Goal: Task Accomplishment & Management: Complete application form

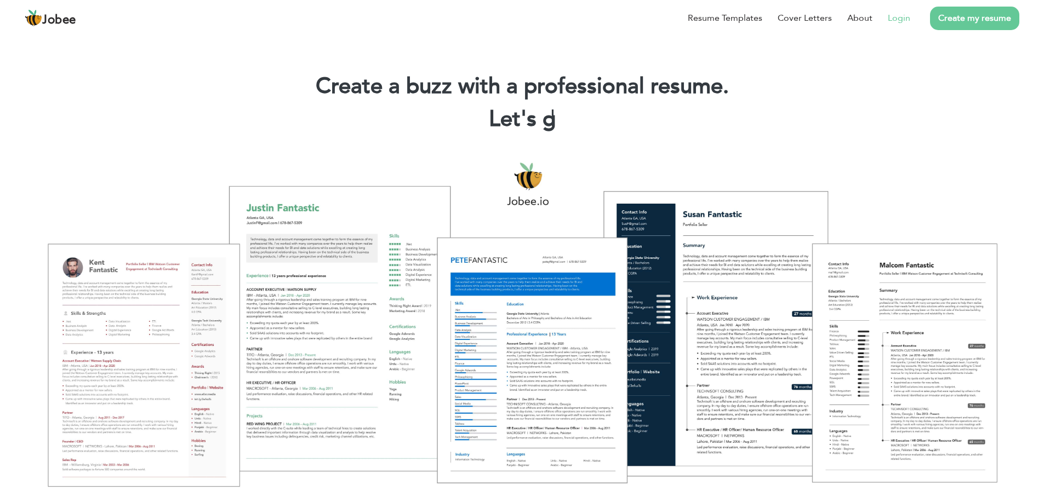
click at [892, 13] on link "Login" at bounding box center [898, 18] width 22 height 13
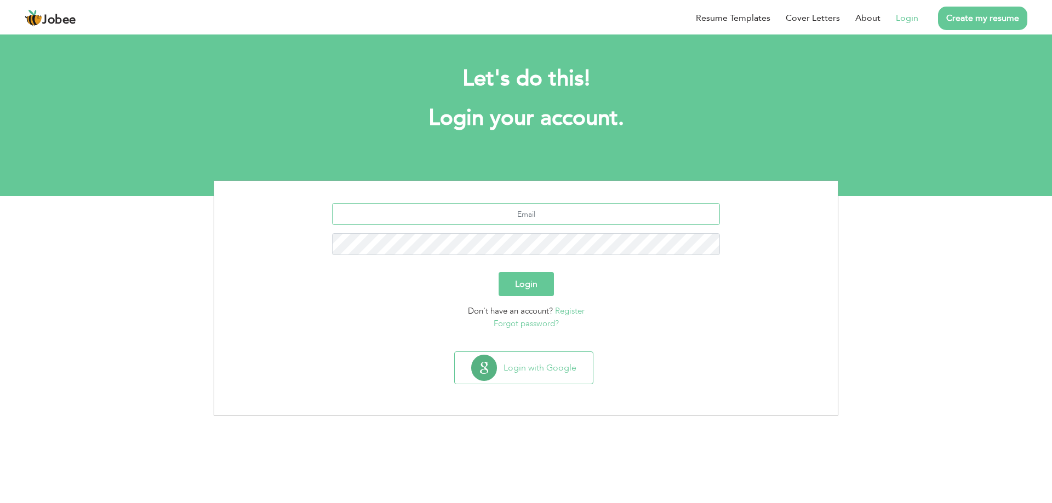
click at [479, 216] on input "text" at bounding box center [526, 214] width 388 height 22
click at [504, 216] on input "text" at bounding box center [526, 214] width 388 height 22
type input "englishbutt1@gmail.com"
click at [543, 289] on button "Login" at bounding box center [525, 284] width 55 height 24
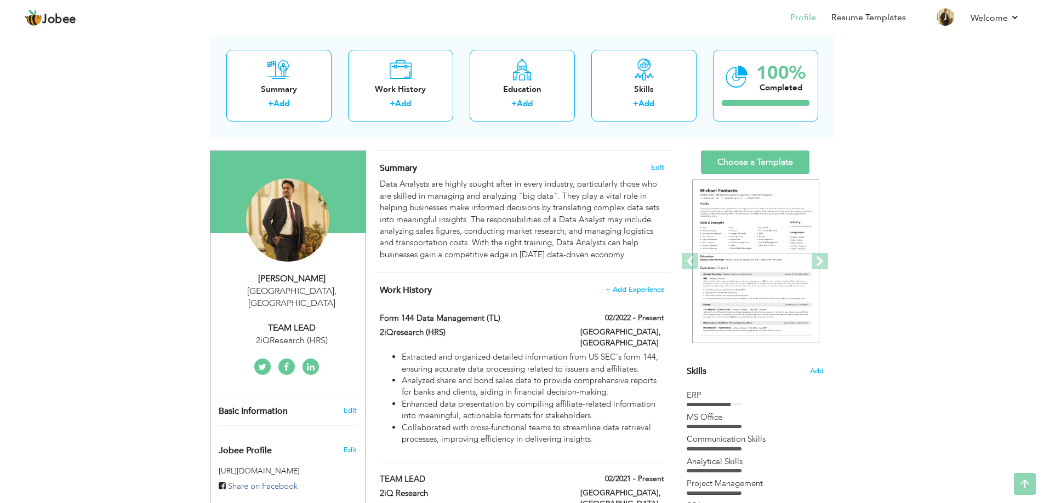
scroll to position [55, 0]
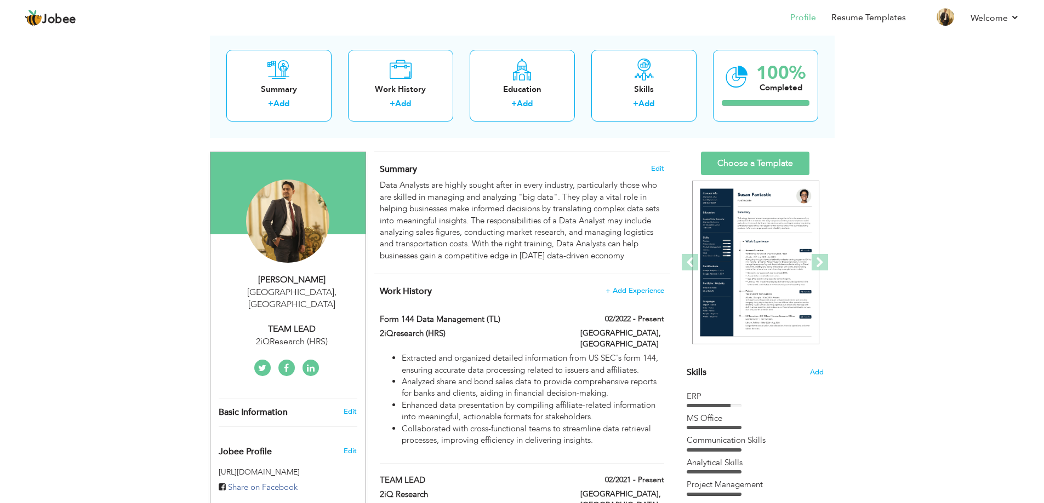
click at [305, 360] on link at bounding box center [310, 368] width 16 height 16
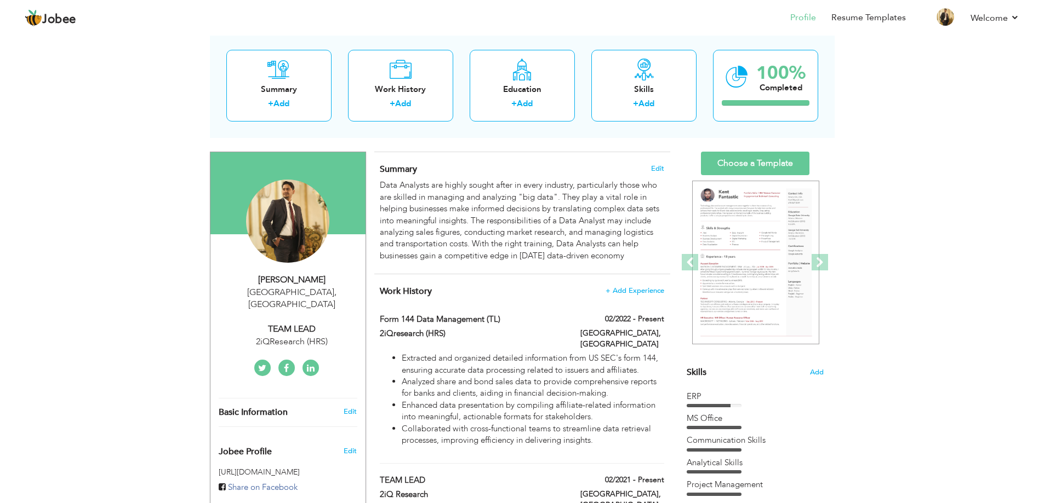
click at [289, 364] on icon at bounding box center [286, 368] width 5 height 9
click at [874, 15] on link "Resume Templates" at bounding box center [868, 18] width 74 height 13
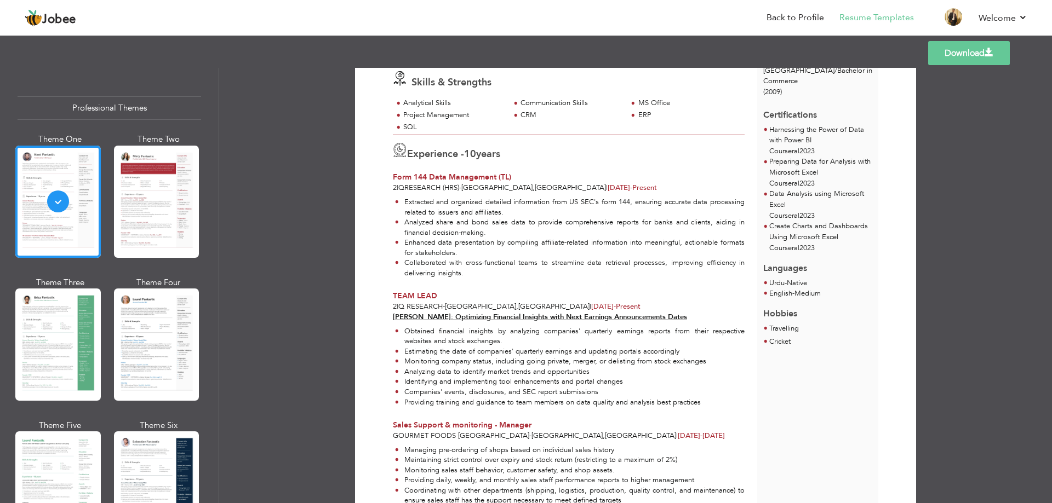
scroll to position [66, 0]
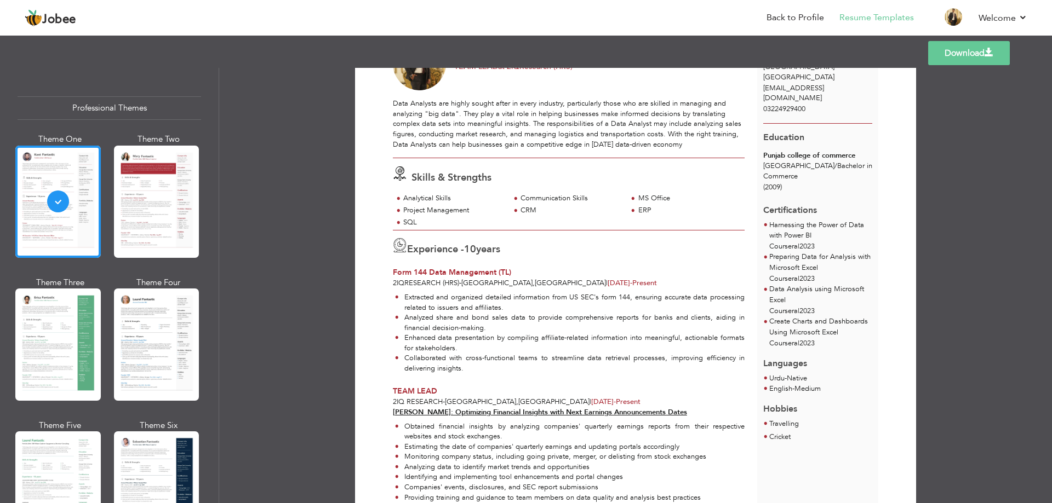
click at [148, 188] on div at bounding box center [156, 202] width 85 height 112
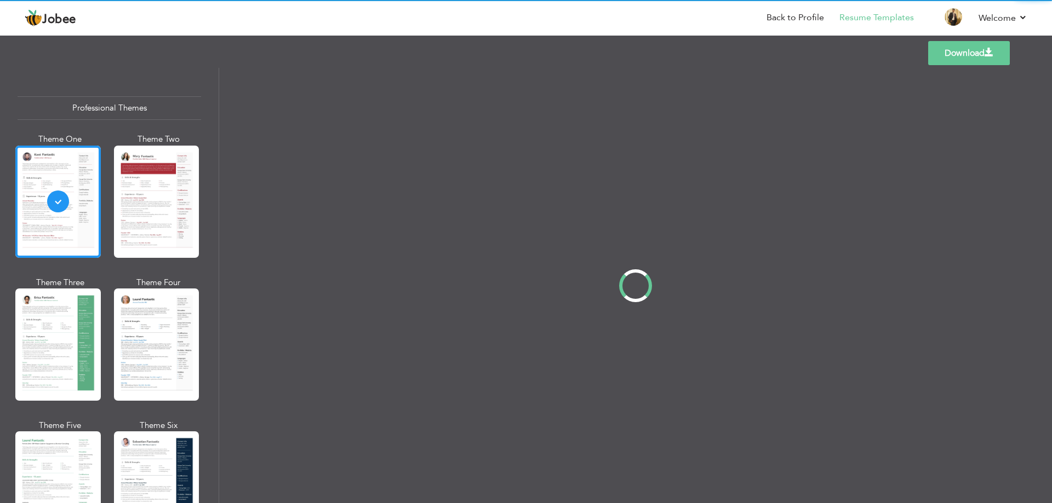
scroll to position [0, 0]
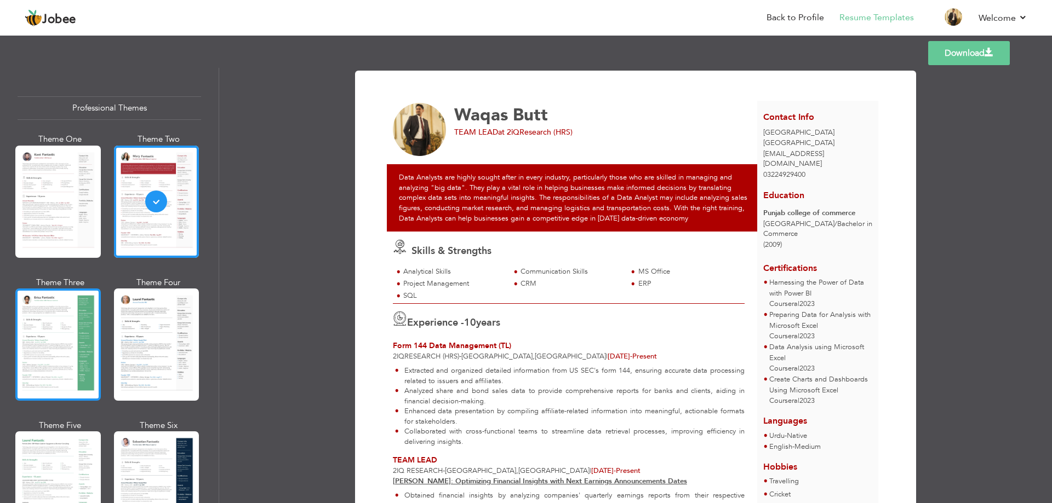
drag, startPoint x: 60, startPoint y: 315, endPoint x: 87, endPoint y: 290, distance: 36.4
click at [60, 318] on div at bounding box center [57, 345] width 85 height 112
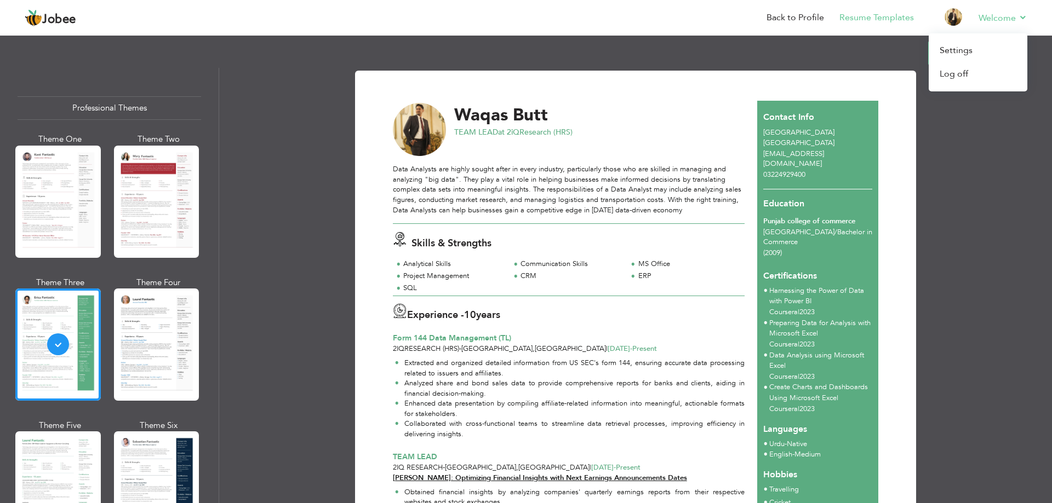
click at [970, 13] on li "Welcome Settings Log off" at bounding box center [995, 19] width 64 height 30
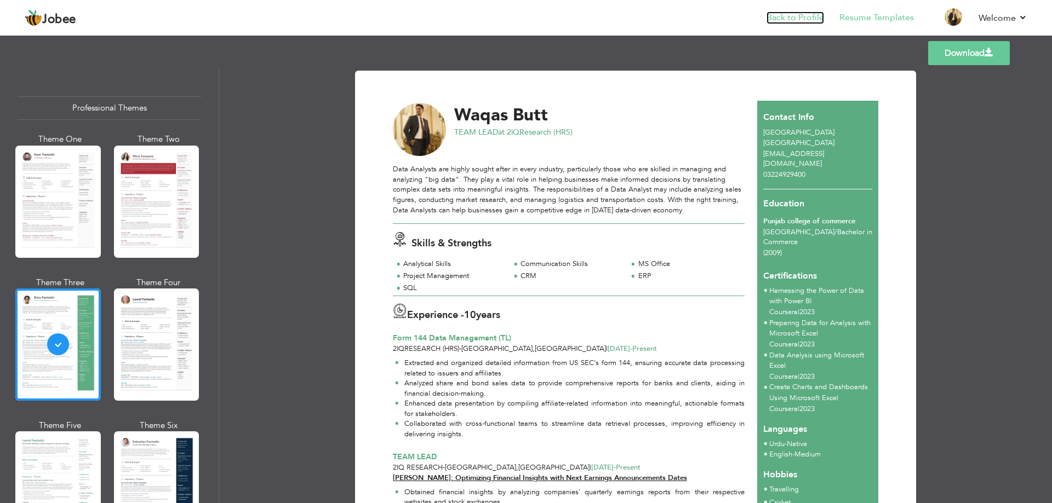
click at [801, 19] on link "Back to Profile" at bounding box center [795, 18] width 58 height 13
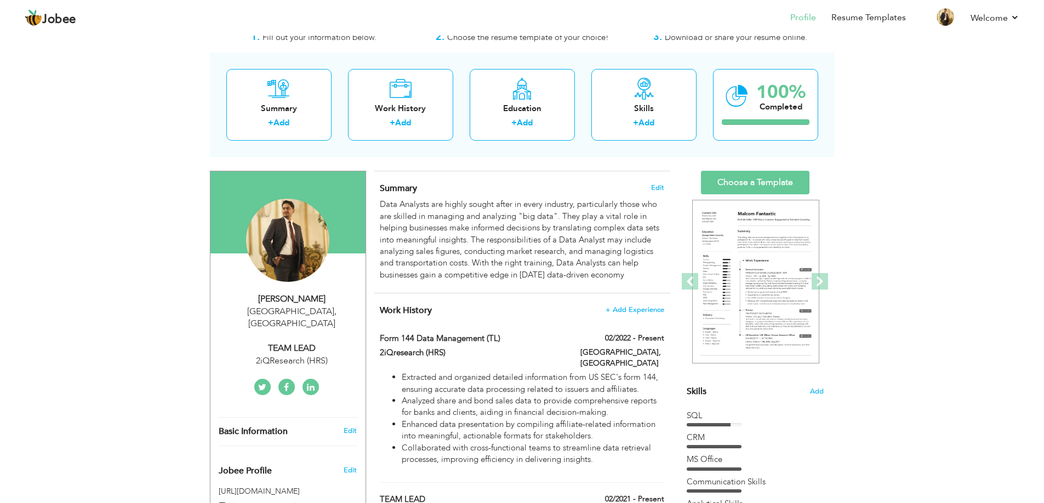
scroll to position [55, 0]
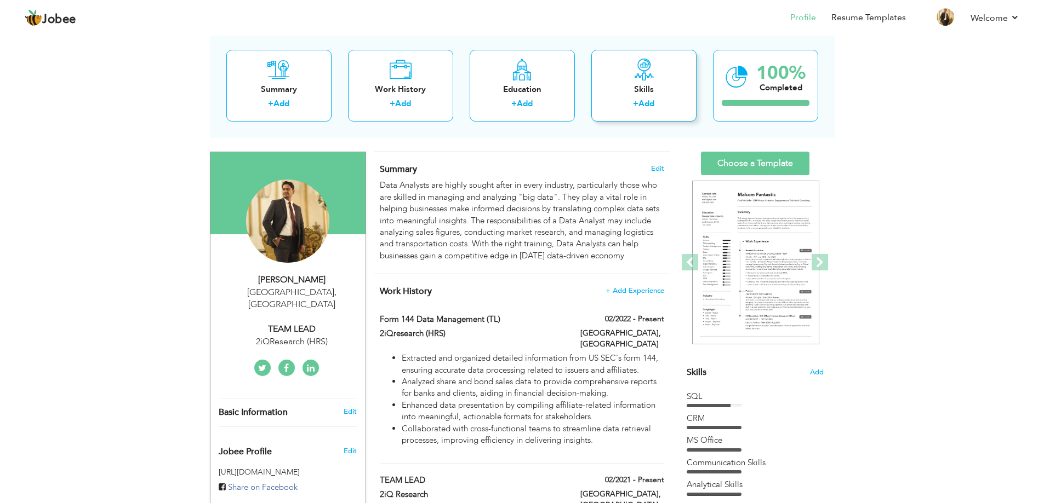
click at [655, 79] on div "Skills + Add" at bounding box center [643, 86] width 105 height 72
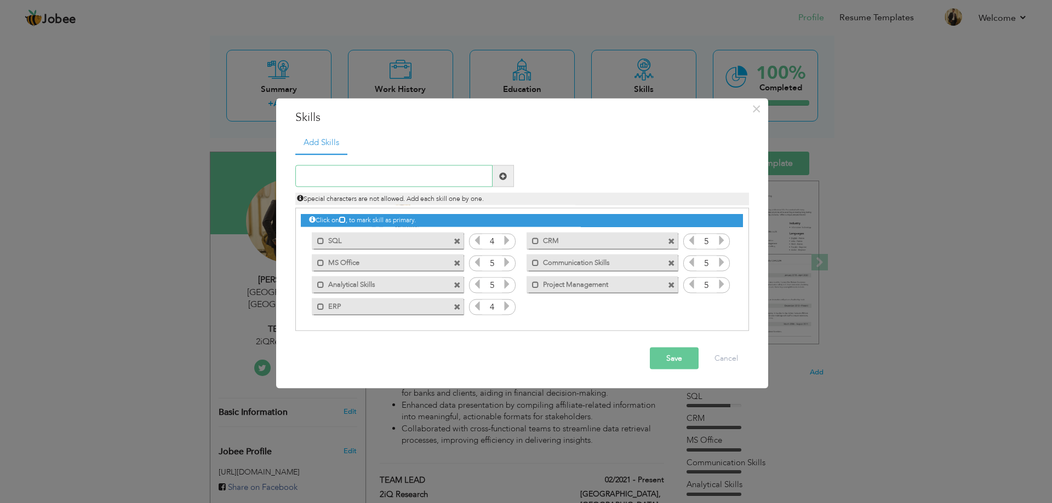
paste input "Programming & Querying"
type input "Programming & Querying"
click at [503, 175] on span at bounding box center [503, 176] width 8 height 8
click at [720, 303] on icon at bounding box center [722, 306] width 10 height 10
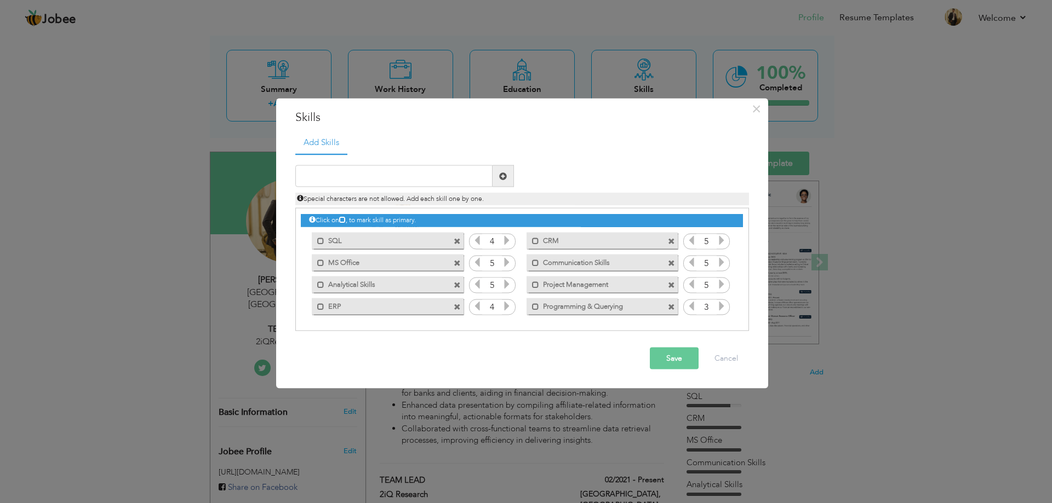
click at [720, 303] on icon at bounding box center [722, 306] width 10 height 10
click at [394, 177] on input "text" at bounding box center [393, 176] width 197 height 22
paste input "Database & ETL"
type input "Database & ETL"
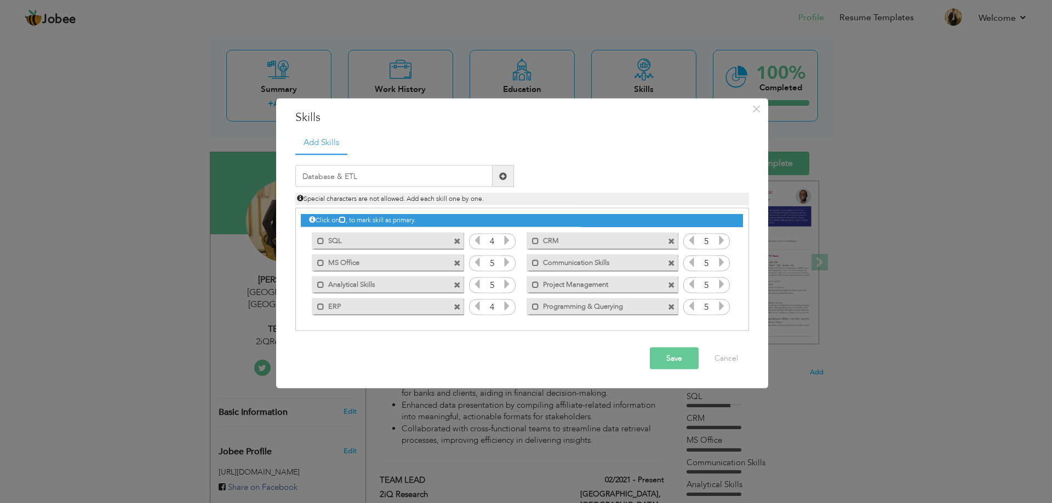
click at [497, 175] on span at bounding box center [502, 176] width 21 height 22
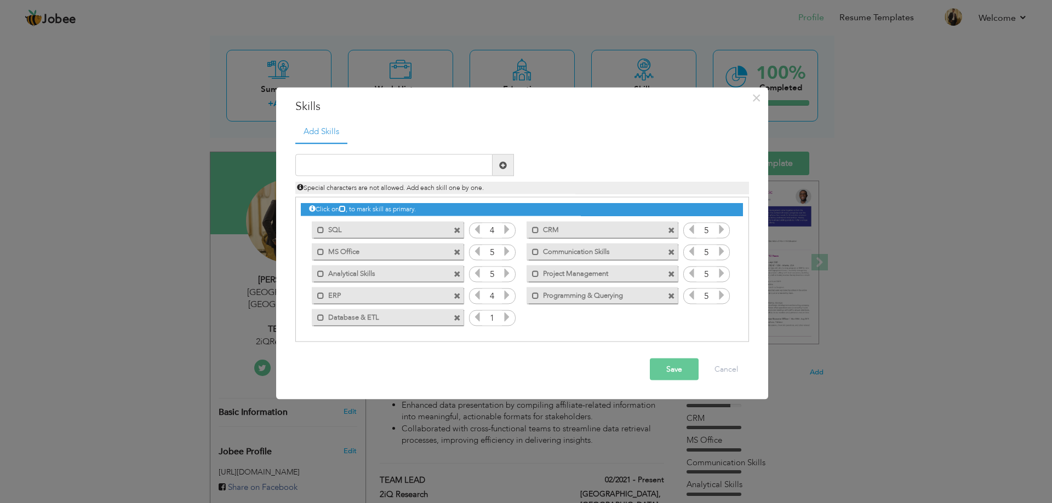
click at [502, 318] on icon at bounding box center [507, 317] width 10 height 10
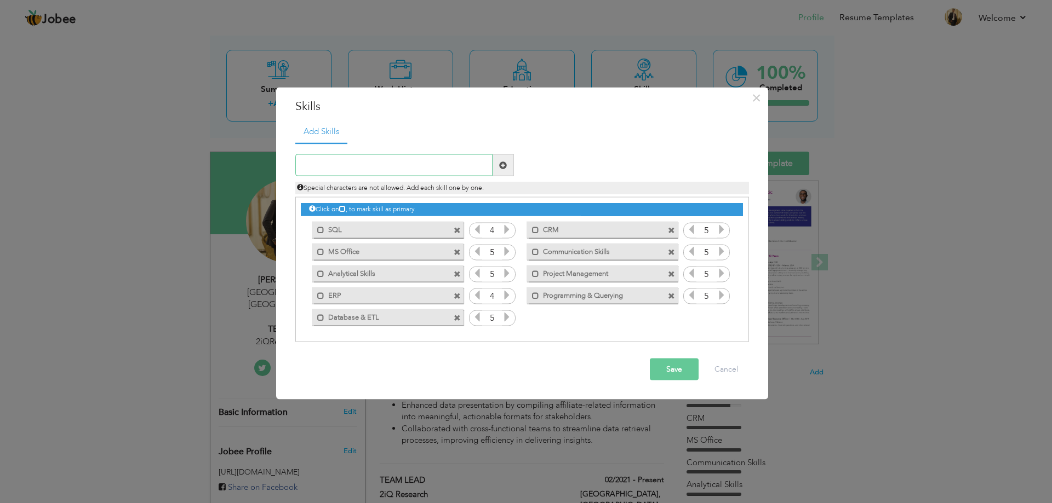
click at [416, 168] on input "text" at bounding box center [393, 165] width 197 height 22
paste input "Financial Data Expertise"
type input "Financial Data Expertise"
click at [501, 164] on span at bounding box center [503, 165] width 8 height 8
click at [724, 317] on icon at bounding box center [722, 317] width 10 height 10
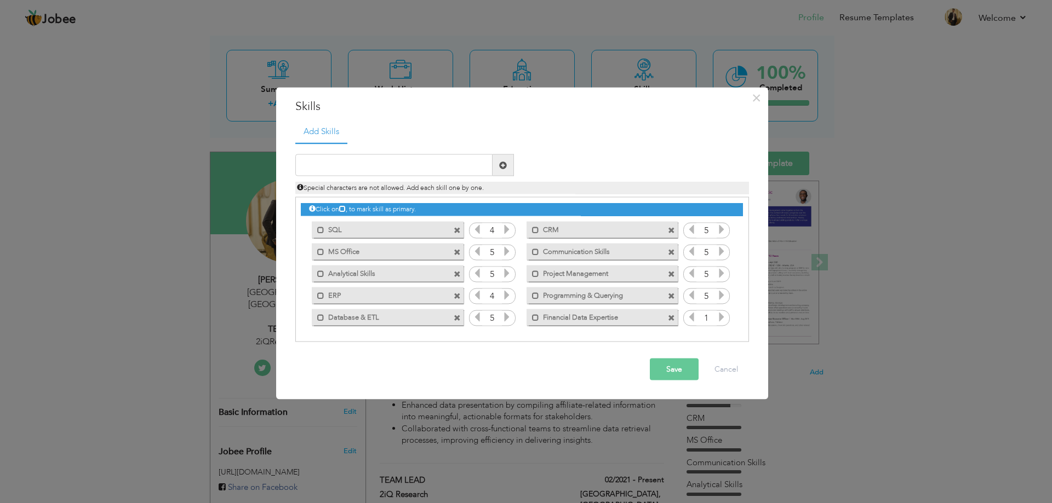
click at [724, 317] on icon at bounding box center [722, 317] width 10 height 10
click at [410, 170] on input "text" at bounding box center [393, 165] width 197 height 22
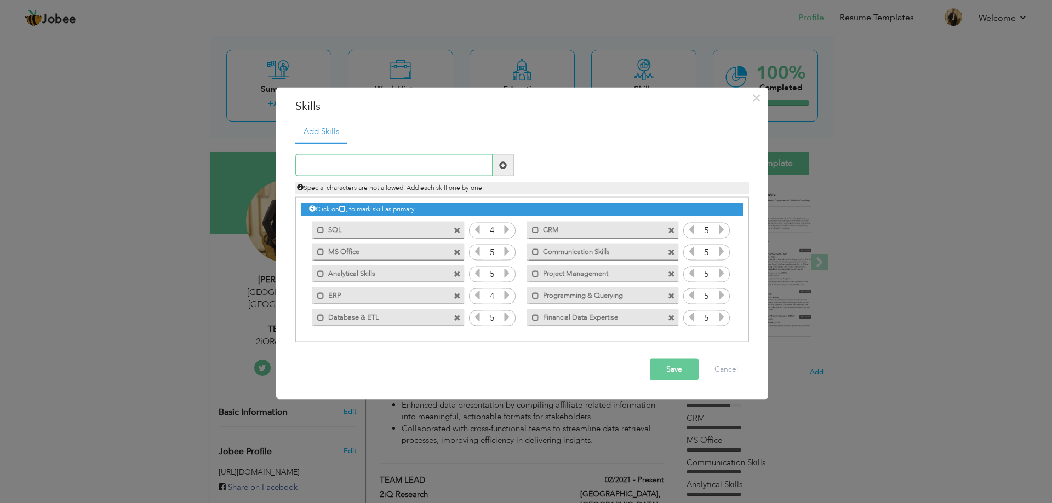
paste input "Data Analysis & Visualization"
type input "Data Analysis & Visualization"
drag, startPoint x: 505, startPoint y: 165, endPoint x: 501, endPoint y: 174, distance: 10.3
click at [504, 165] on span at bounding box center [503, 165] width 8 height 8
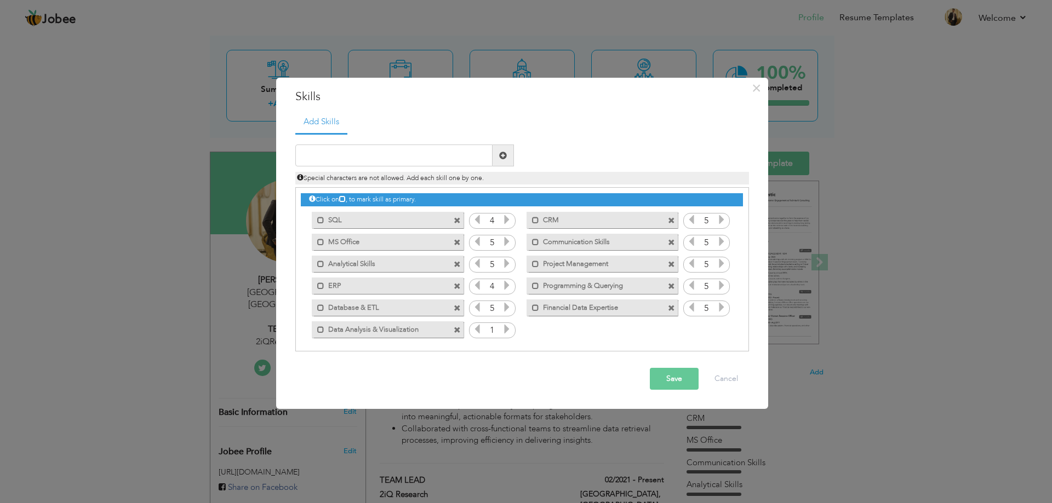
click at [507, 329] on icon at bounding box center [507, 329] width 10 height 10
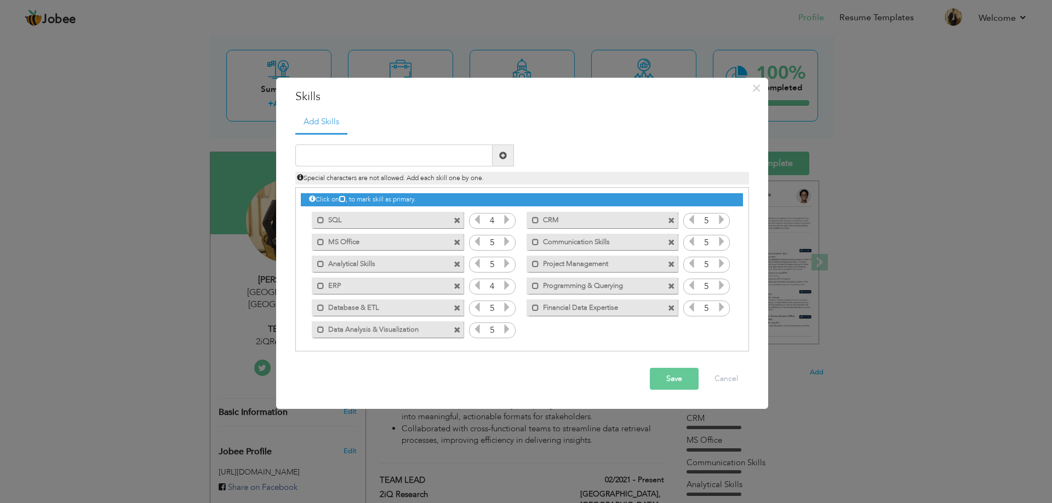
click at [673, 382] on button "Save" at bounding box center [674, 379] width 49 height 22
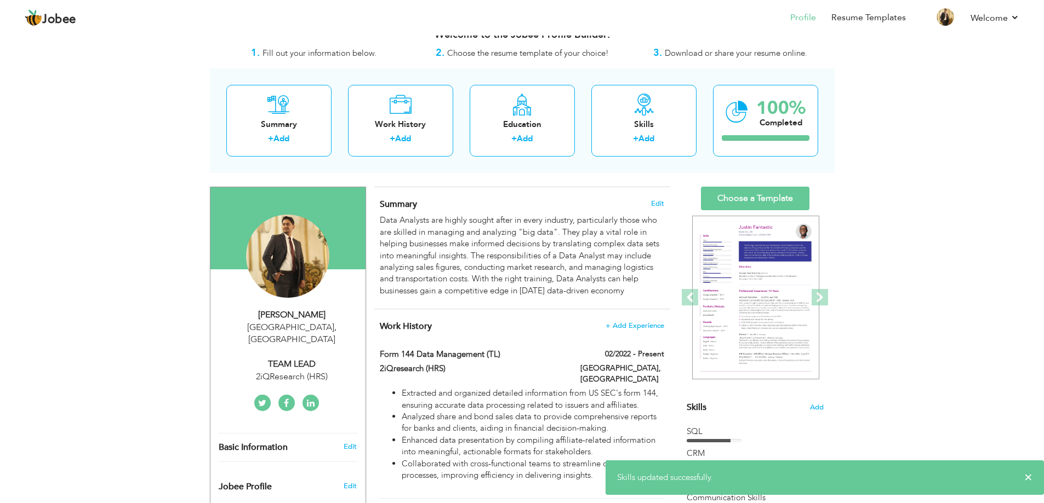
scroll to position [0, 0]
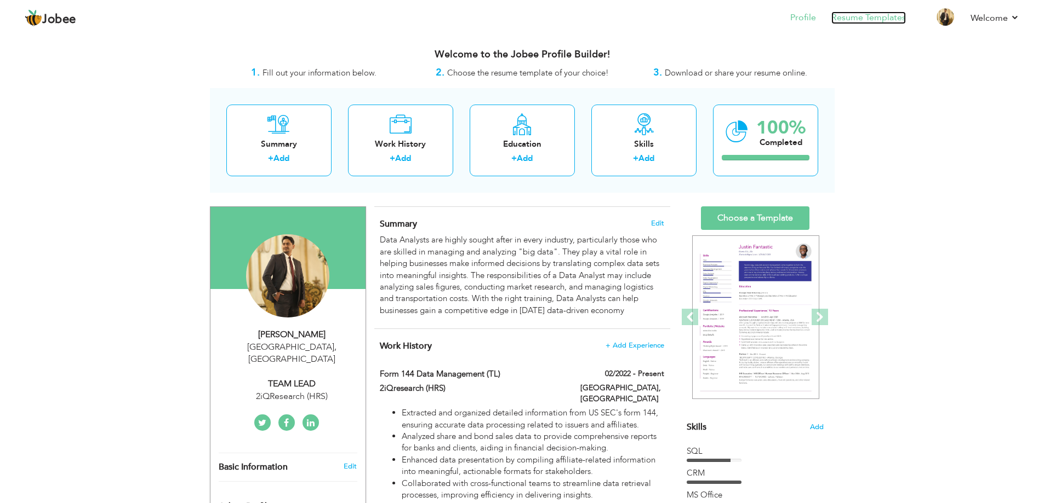
click at [886, 16] on link "Resume Templates" at bounding box center [868, 18] width 74 height 13
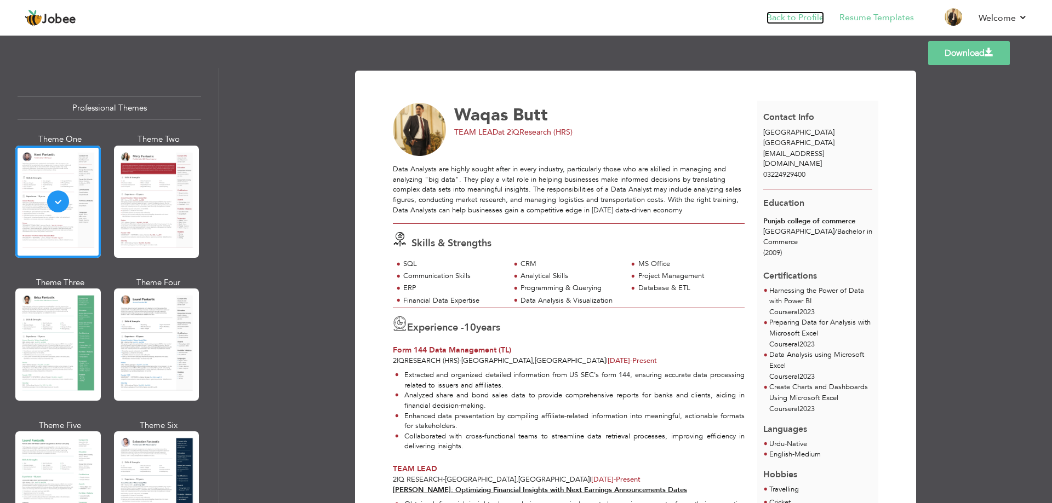
click at [801, 16] on link "Back to Profile" at bounding box center [795, 18] width 58 height 13
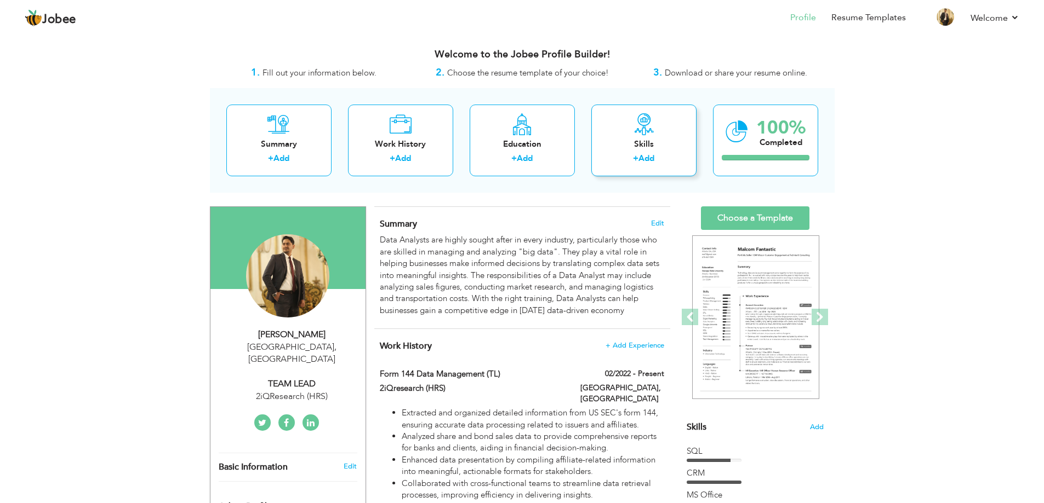
click at [637, 134] on icon at bounding box center [644, 124] width 22 height 22
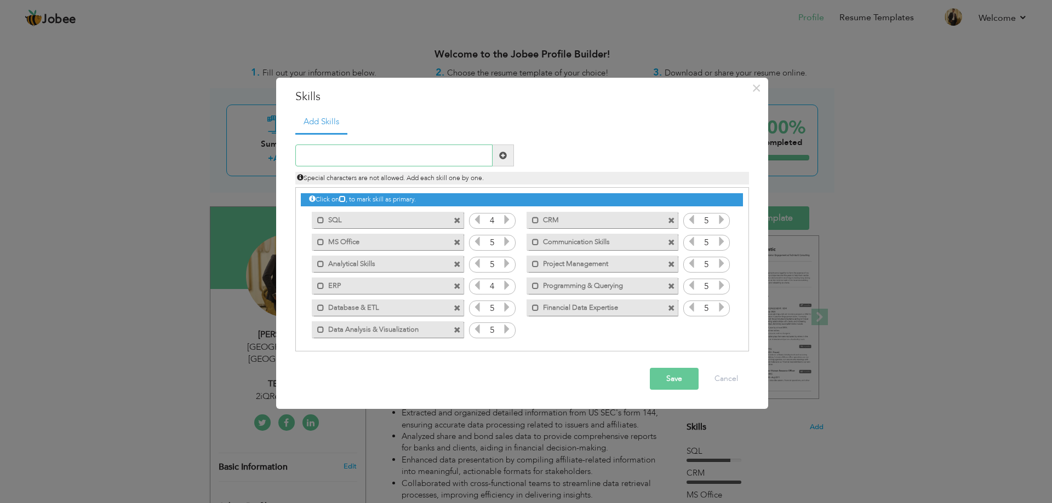
paste input "Power Query, Power Pivot, PivotTables,"
type input "Power Query, Power Pivot, PivotTables"
click at [499, 154] on span at bounding box center [503, 156] width 8 height 8
click at [399, 141] on div "Duplicate entry" at bounding box center [522, 242] width 454 height 219
click at [408, 155] on input "text" at bounding box center [393, 156] width 197 height 22
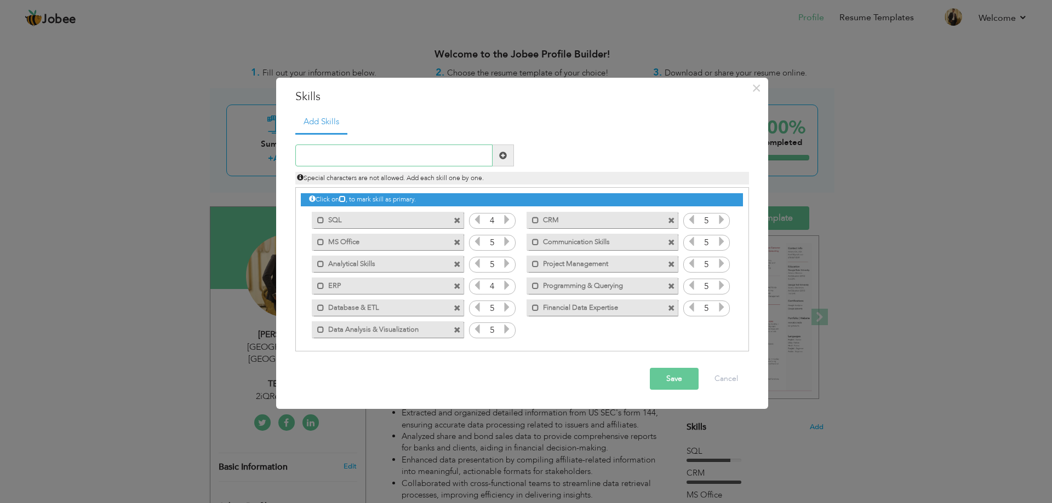
paste input "Power Query, Power Pivot, PivotTables,"
type input "Power Query Power Pivot PivotTables"
click at [505, 157] on span at bounding box center [503, 156] width 8 height 8
click at [721, 331] on icon at bounding box center [722, 329] width 10 height 10
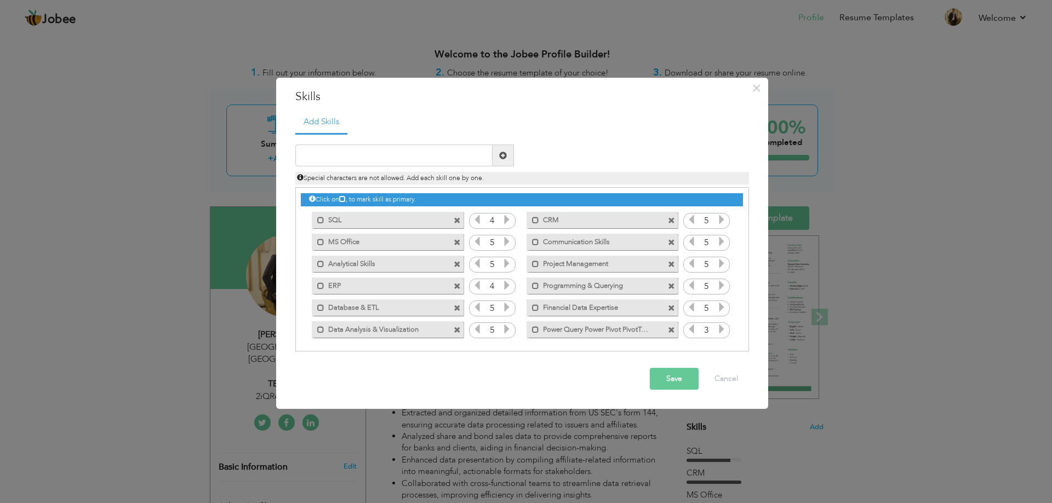
click at [721, 331] on icon at bounding box center [722, 329] width 10 height 10
click at [453, 158] on input "text" at bounding box center [393, 156] width 197 height 22
paste input "Data Dashboards, Key Performance Indicators"
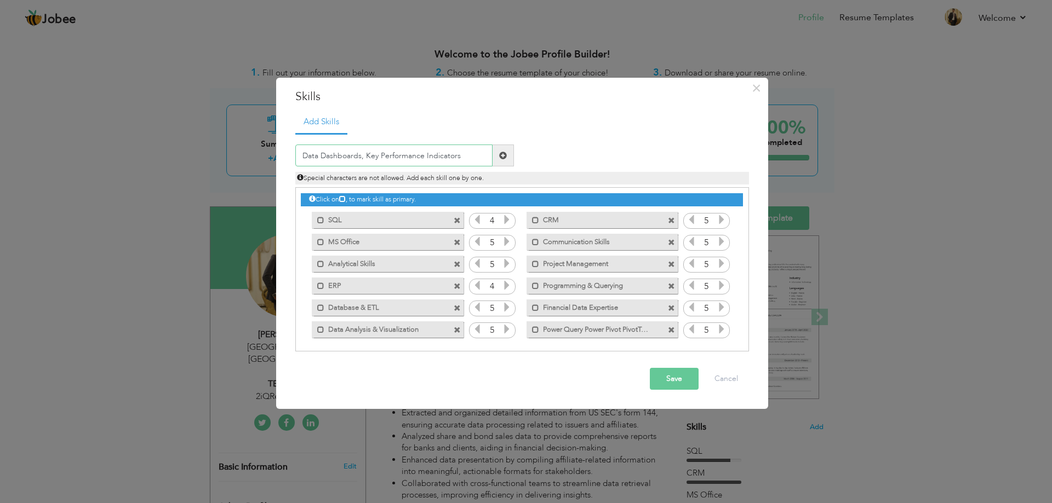
type input "Data Dashboards, Key Performance Indicators"
click at [506, 156] on span at bounding box center [503, 156] width 8 height 8
click at [450, 150] on input "text" at bounding box center [393, 156] width 197 height 22
paste input "Data Dashboards, Key Performance Indicators"
type input "Data Dashboards Key Performance Indicators"
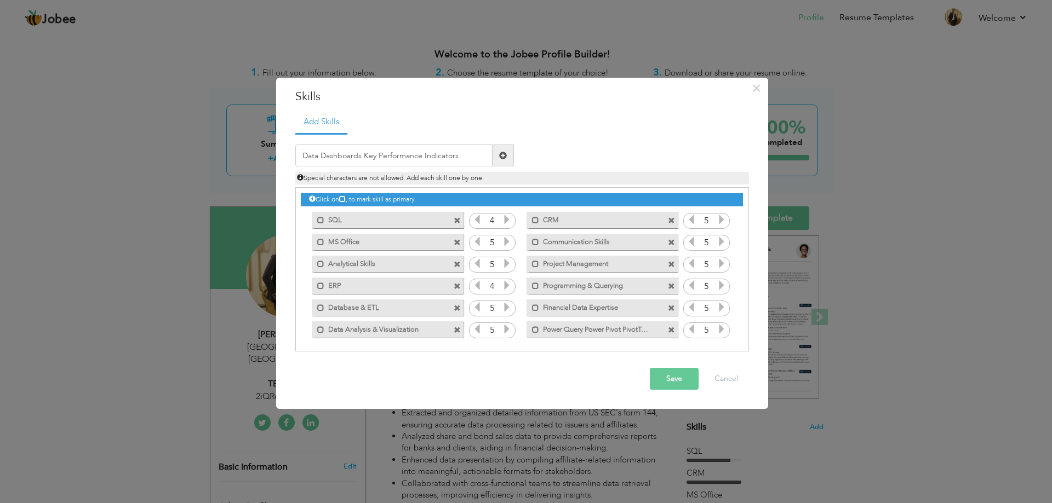
click at [508, 157] on span at bounding box center [502, 156] width 21 height 22
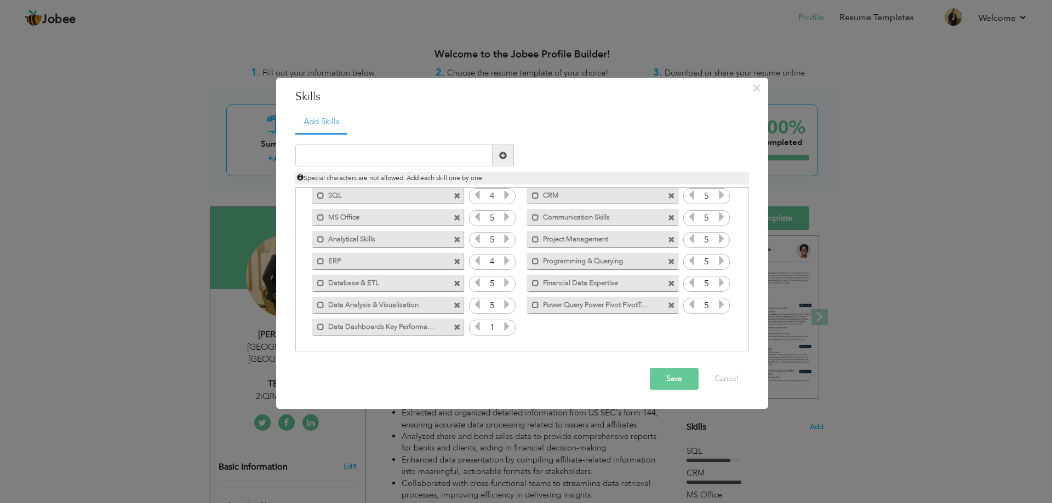
click at [507, 331] on icon at bounding box center [507, 327] width 10 height 10
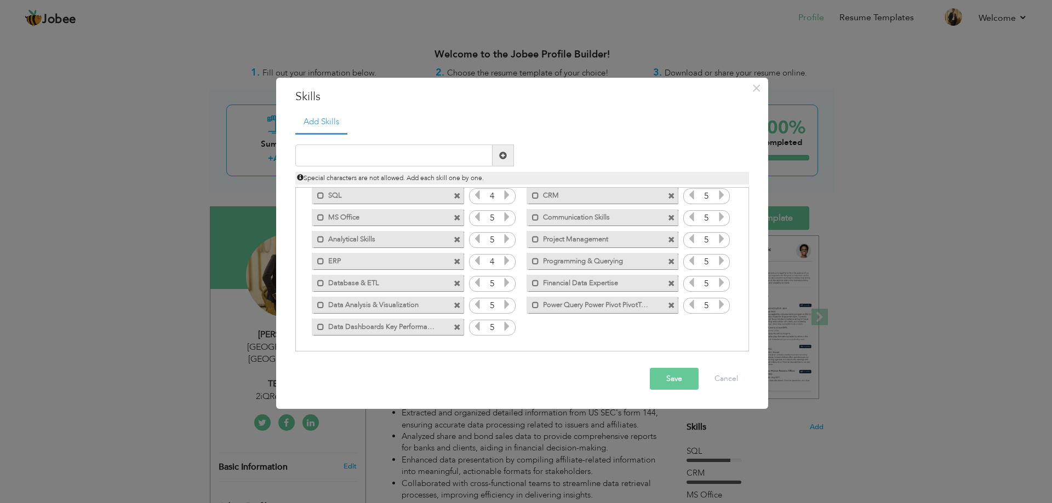
click at [668, 379] on button "Save" at bounding box center [674, 379] width 49 height 22
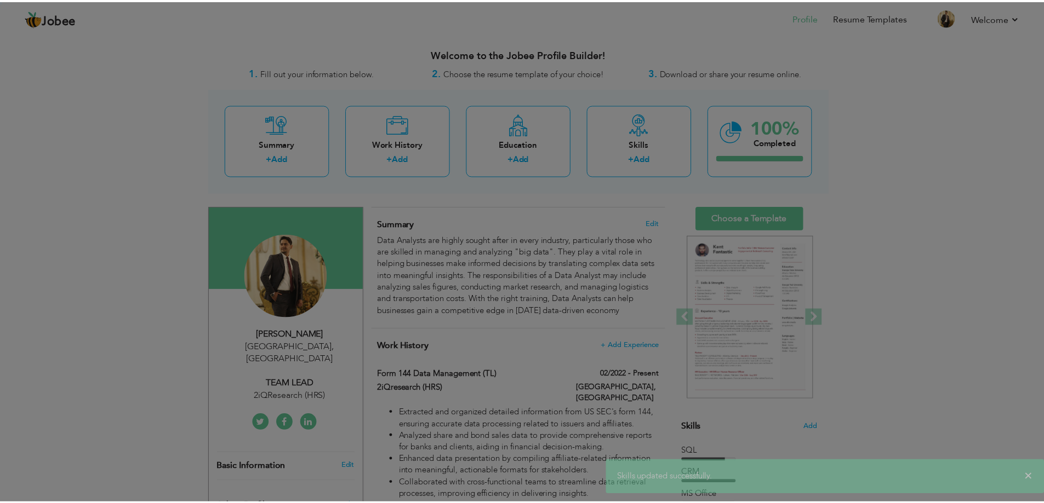
scroll to position [0, 0]
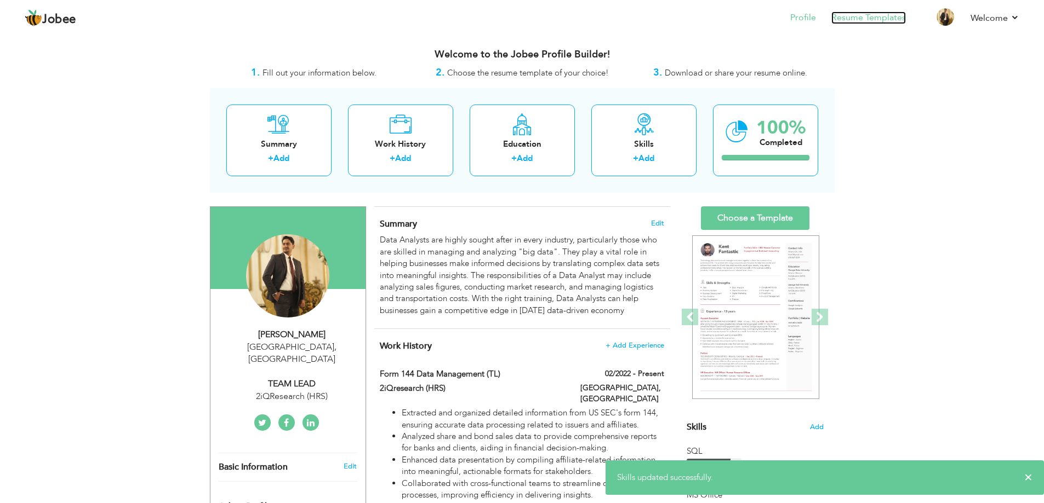
click at [889, 21] on link "Resume Templates" at bounding box center [868, 18] width 74 height 13
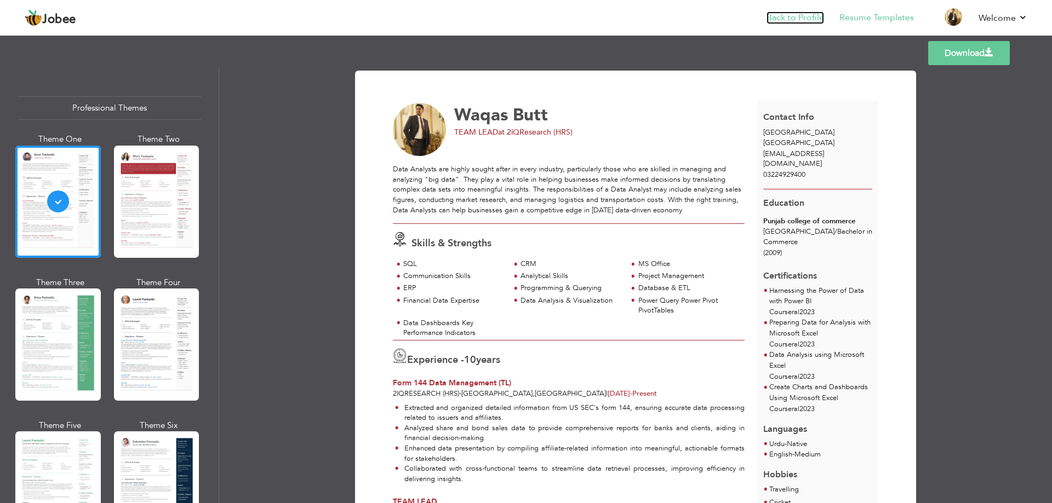
click at [787, 22] on link "Back to Profile" at bounding box center [795, 18] width 58 height 13
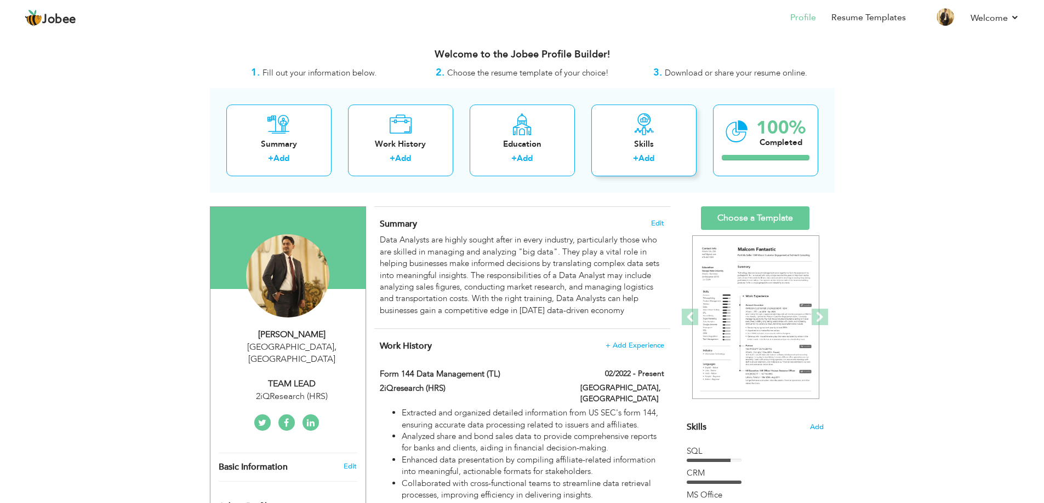
click at [626, 140] on div "Skills" at bounding box center [644, 145] width 88 height 12
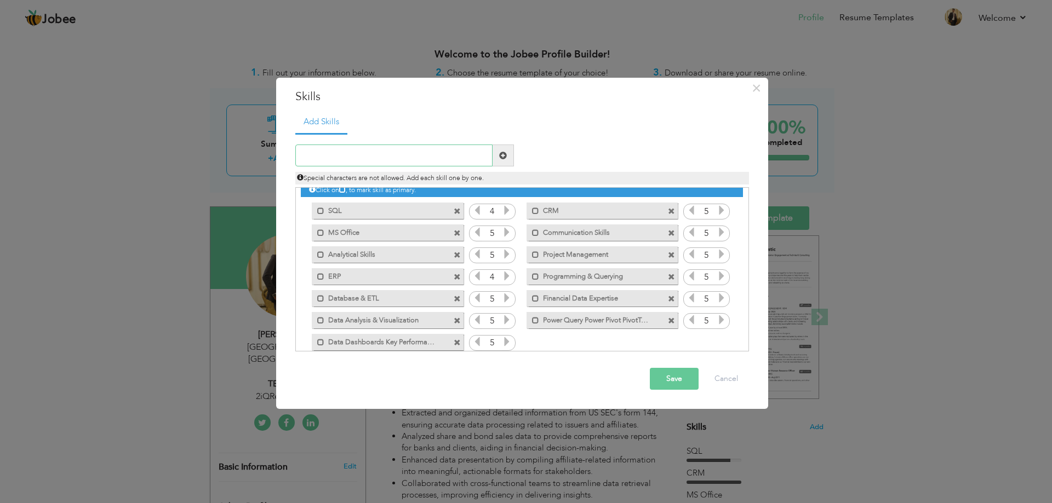
scroll to position [25, 0]
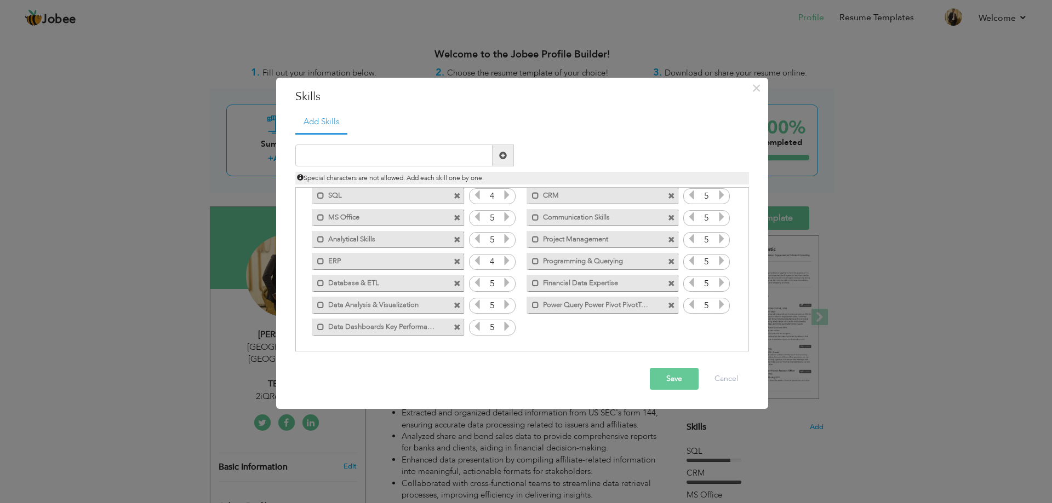
click at [419, 327] on label "Data Dashboards Key Performance Indicators" at bounding box center [379, 326] width 111 height 14
click at [459, 326] on span at bounding box center [457, 327] width 7 height 7
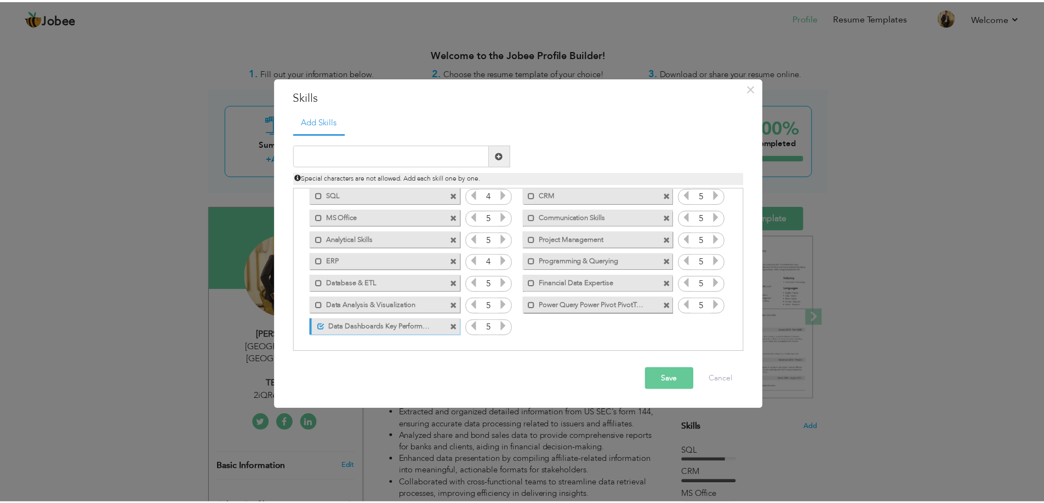
scroll to position [3, 0]
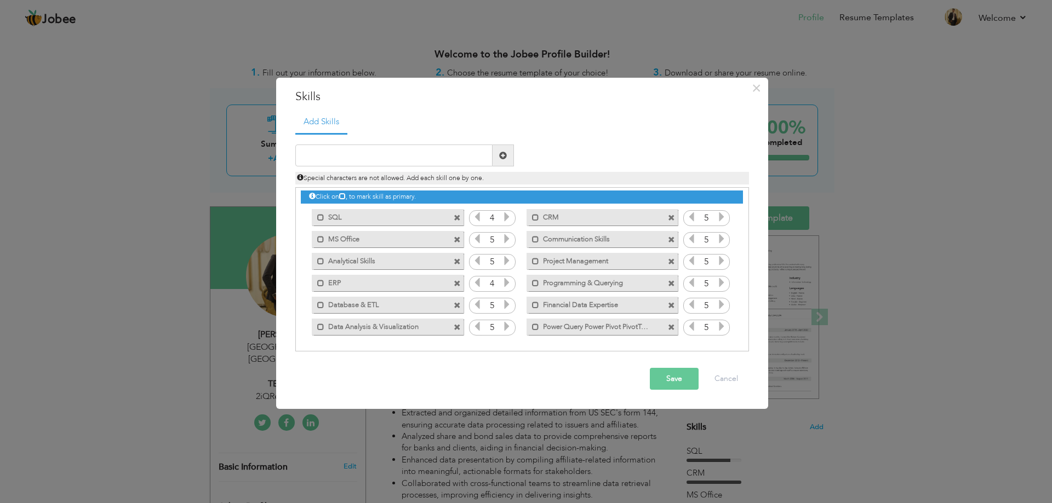
click at [670, 326] on span at bounding box center [671, 327] width 7 height 7
click at [676, 377] on button "Save" at bounding box center [674, 379] width 49 height 22
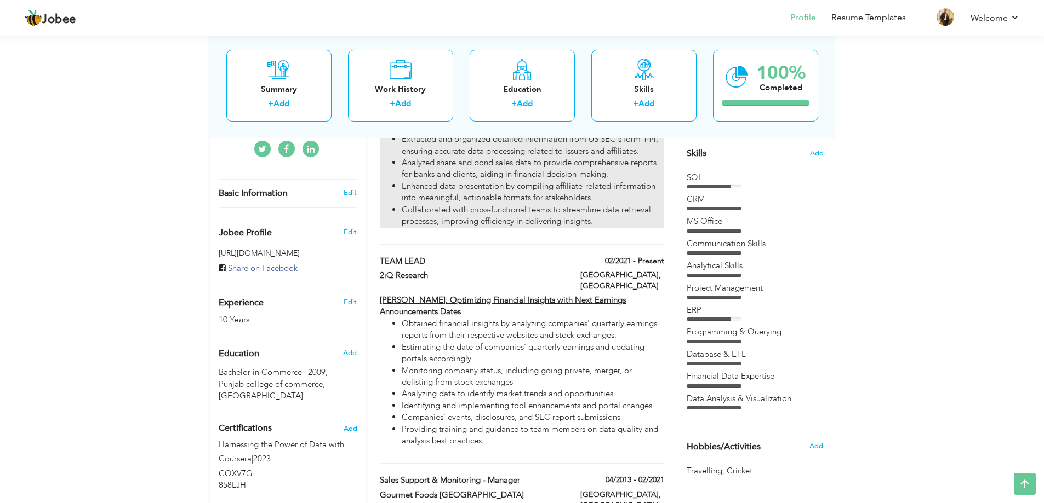
scroll to position [110, 0]
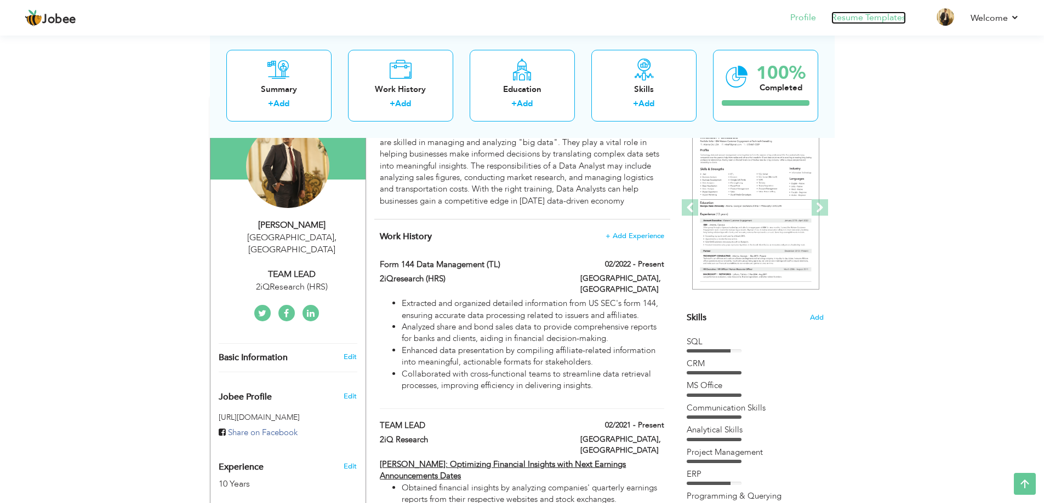
click at [893, 22] on link "Resume Templates" at bounding box center [868, 18] width 74 height 13
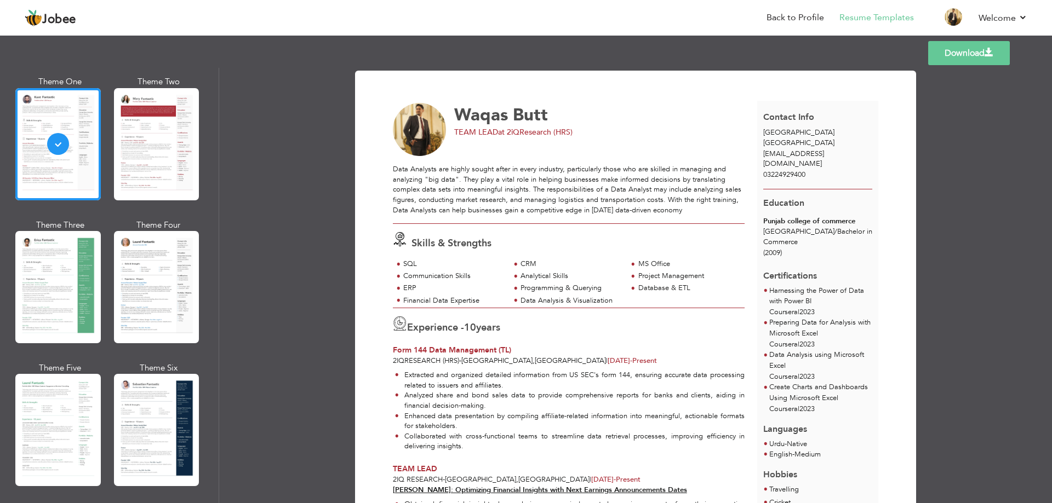
scroll to position [110, 0]
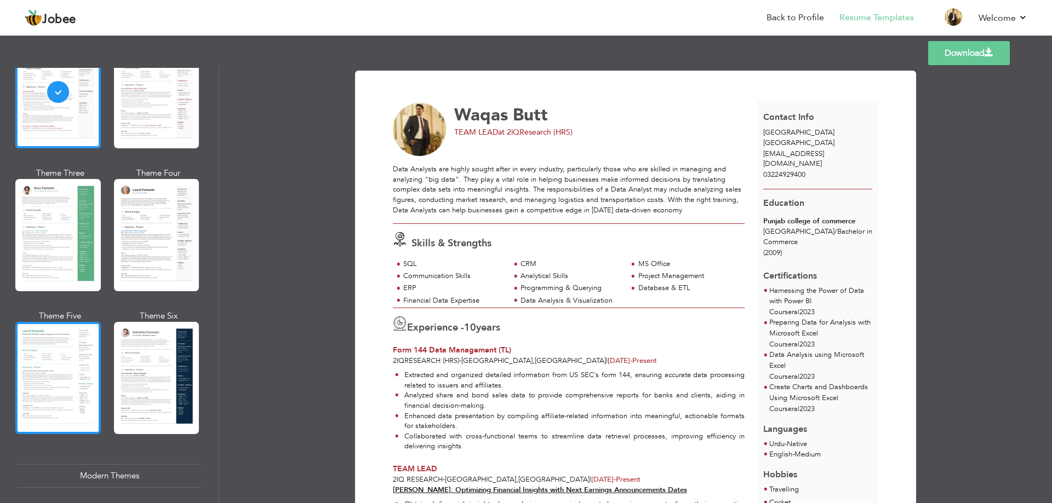
click at [45, 351] on div at bounding box center [57, 378] width 85 height 112
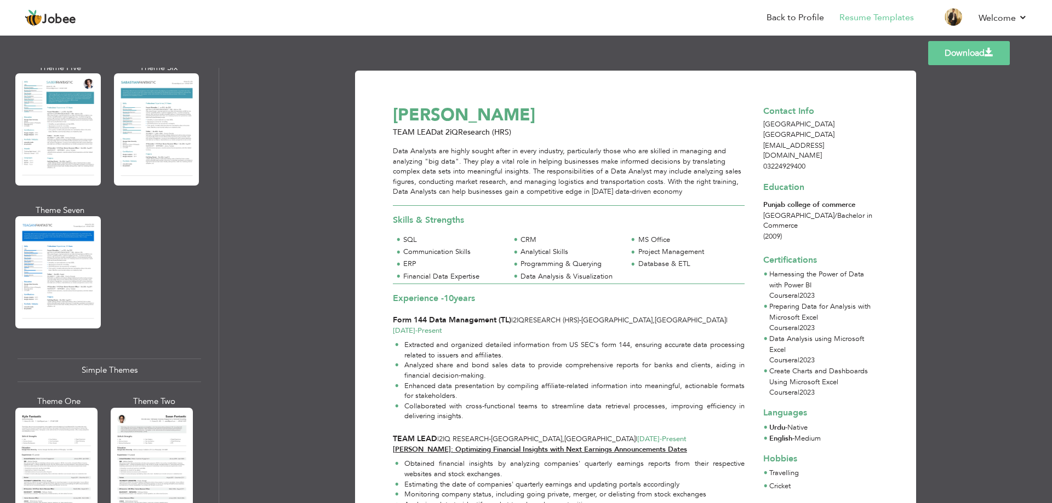
scroll to position [1698, 0]
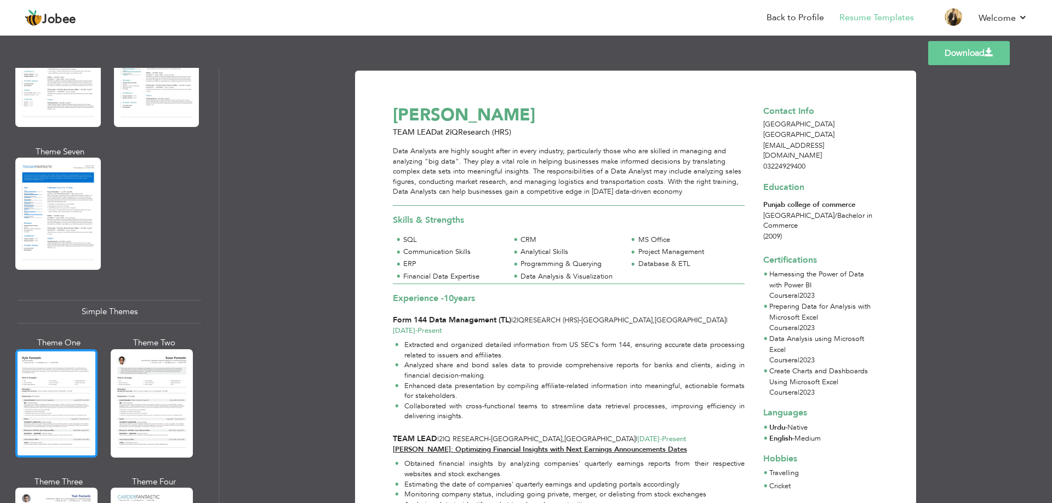
click at [51, 377] on div at bounding box center [56, 403] width 82 height 108
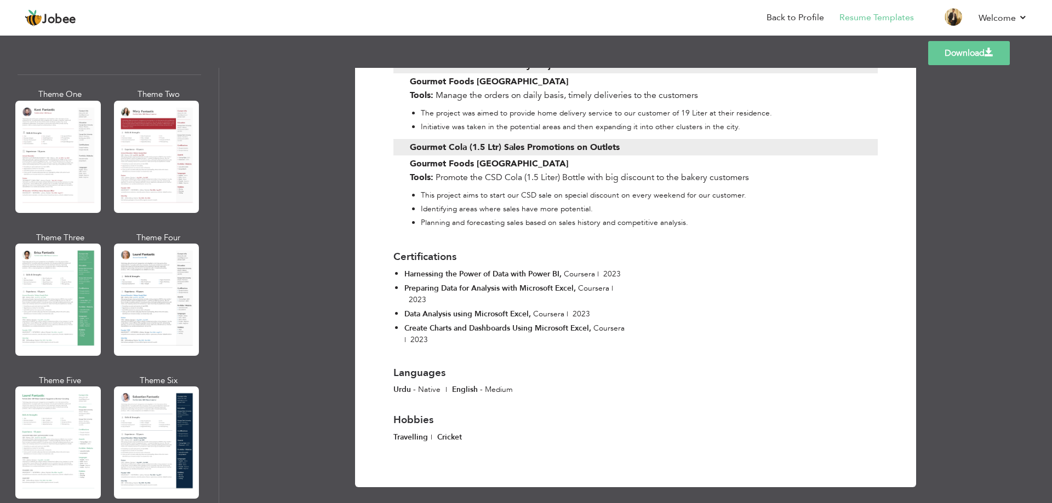
scroll to position [0, 0]
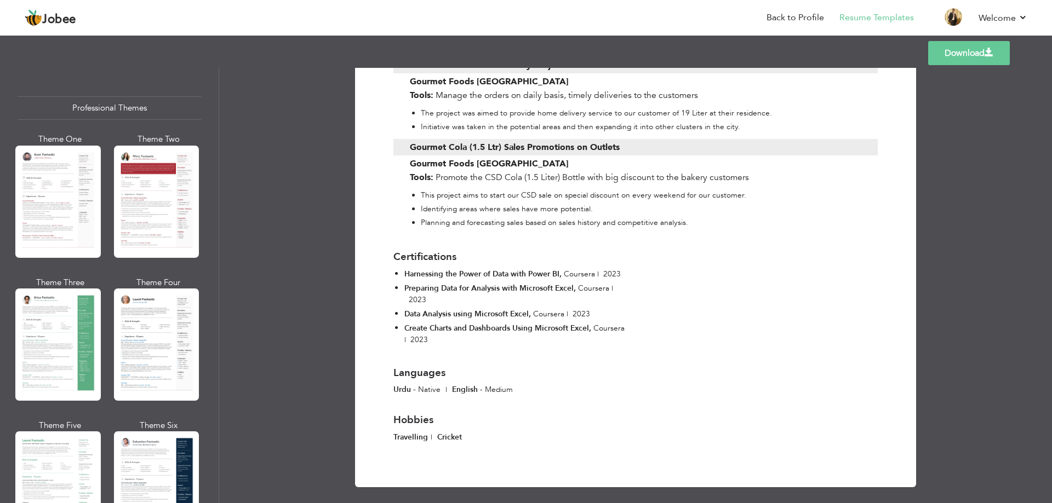
click at [103, 202] on div "Theme One Theme Two Theme Three Theme Four" at bounding box center [110, 348] width 184 height 429
click at [86, 198] on div at bounding box center [57, 202] width 85 height 112
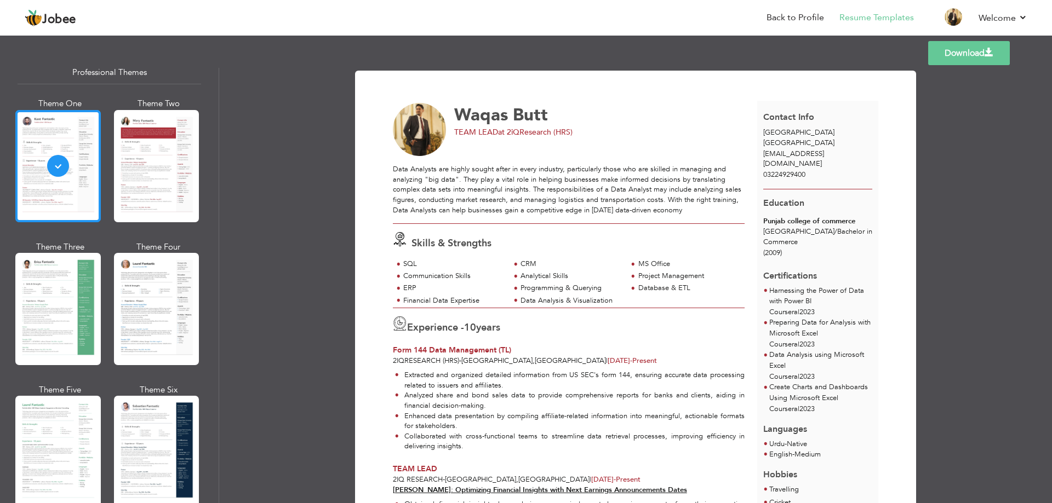
scroll to position [55, 0]
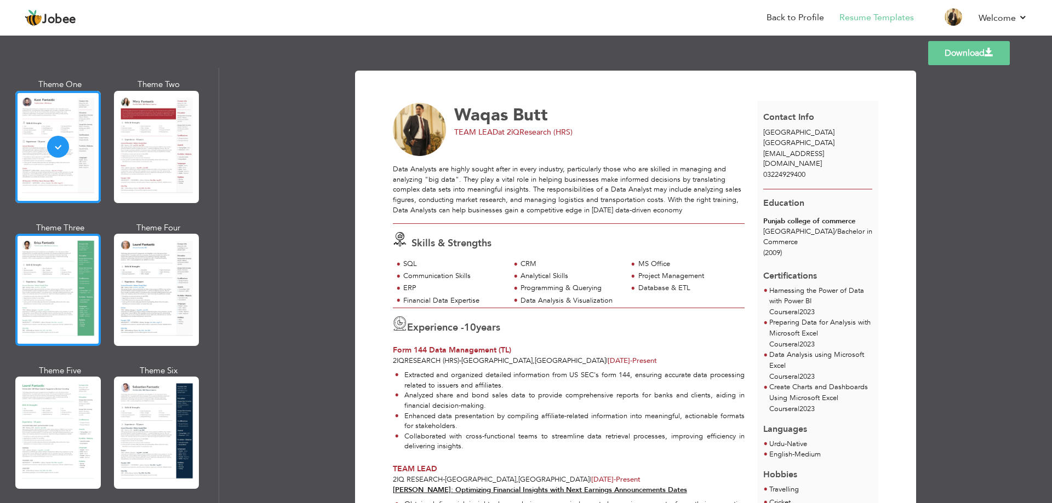
click at [58, 251] on div at bounding box center [57, 290] width 85 height 112
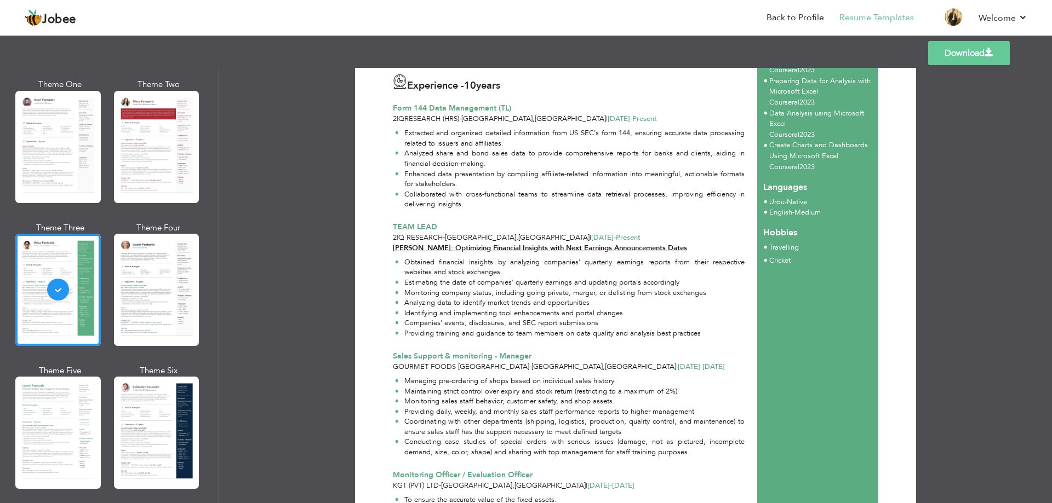
scroll to position [0, 0]
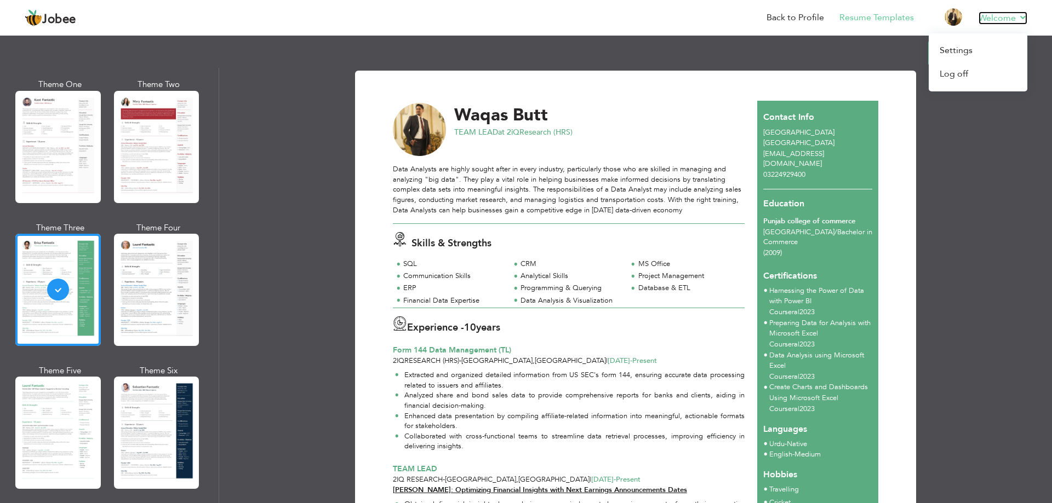
click at [1026, 18] on link "Welcome" at bounding box center [1002, 18] width 49 height 13
click at [949, 74] on link "Log off" at bounding box center [978, 74] width 99 height 24
